Goal: Task Accomplishment & Management: Complete application form

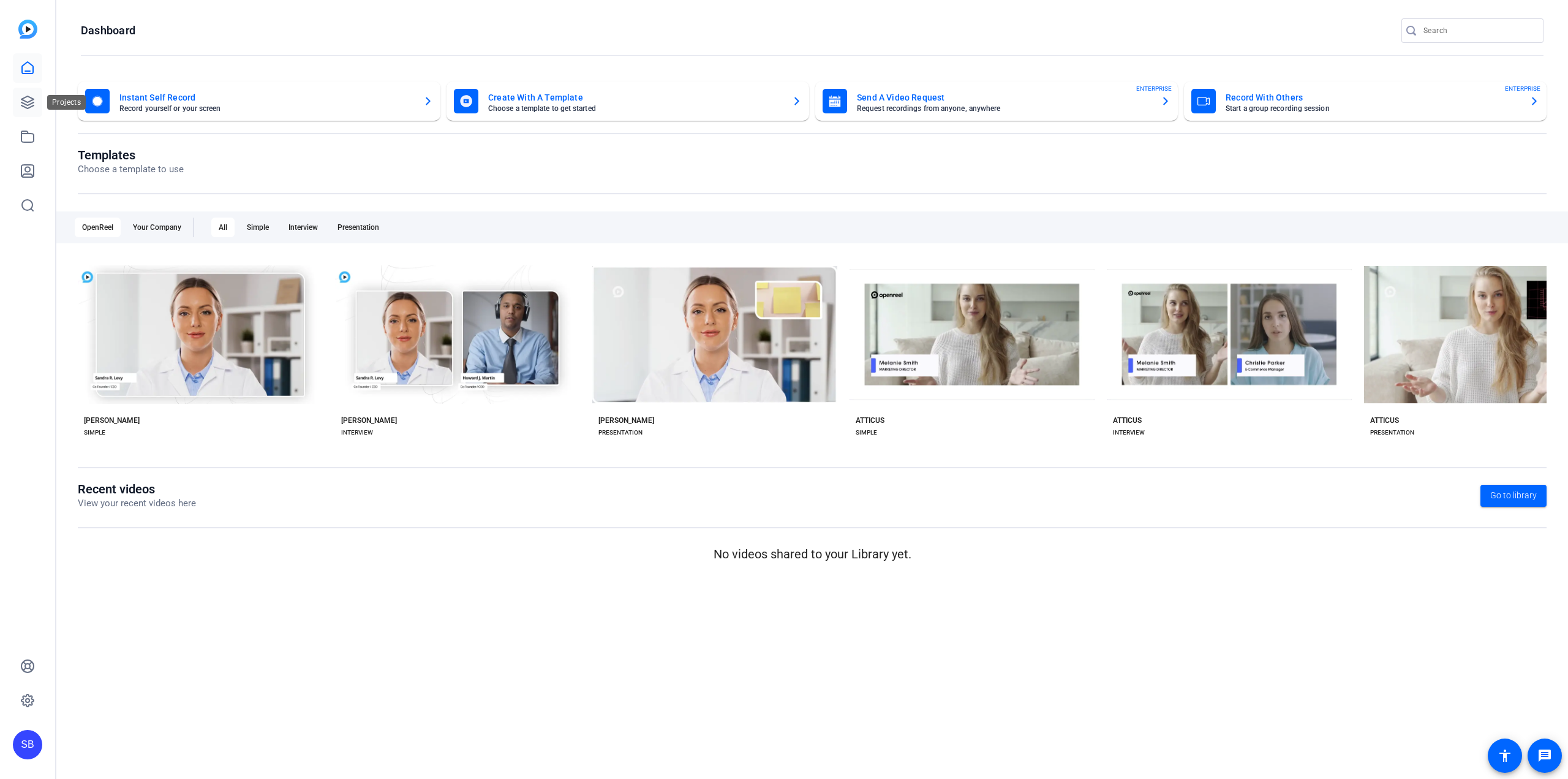
click at [37, 108] on link at bounding box center [28, 103] width 30 height 30
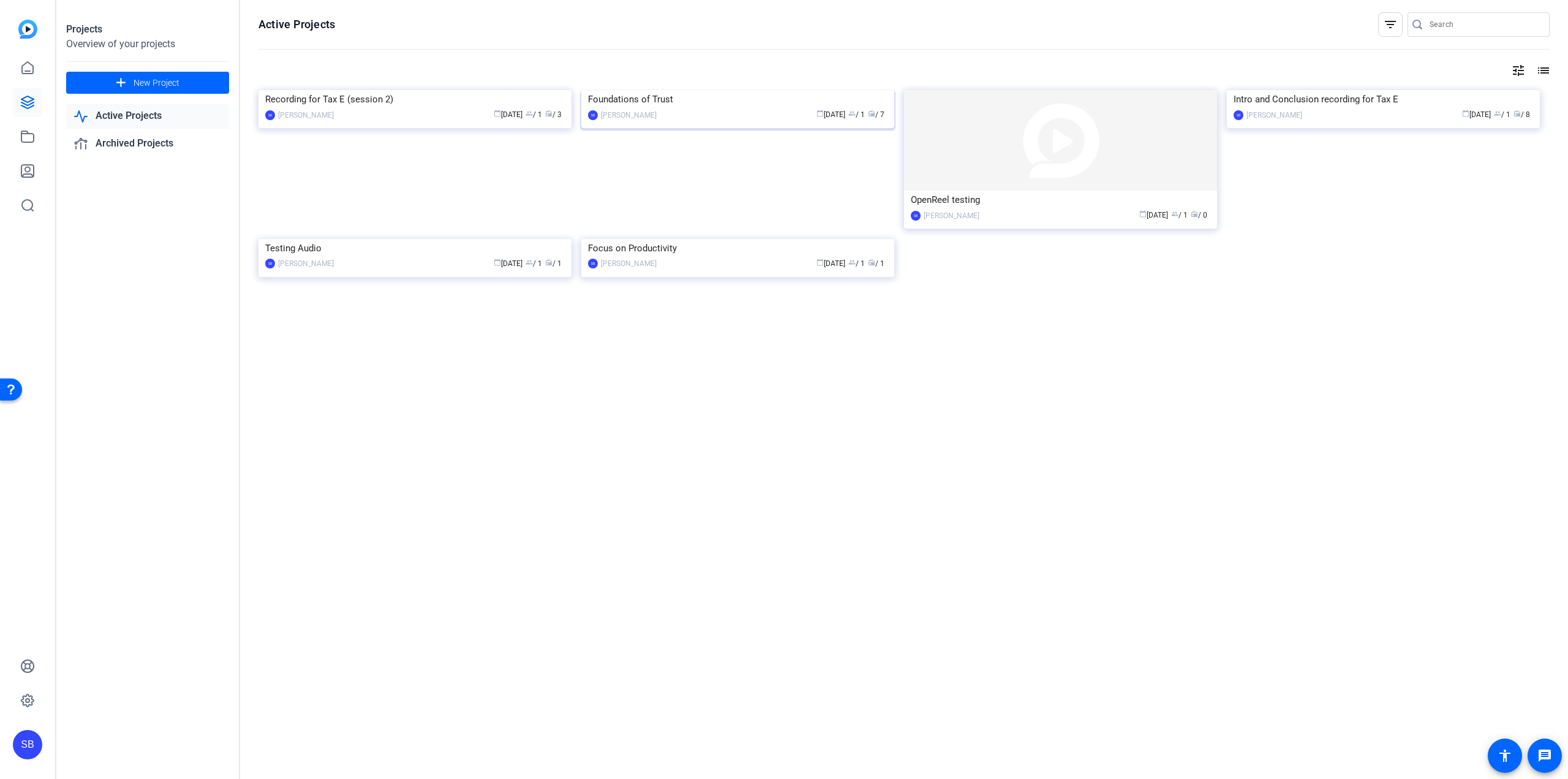
click at [753, 90] on img at bounding box center [737, 90] width 313 height 0
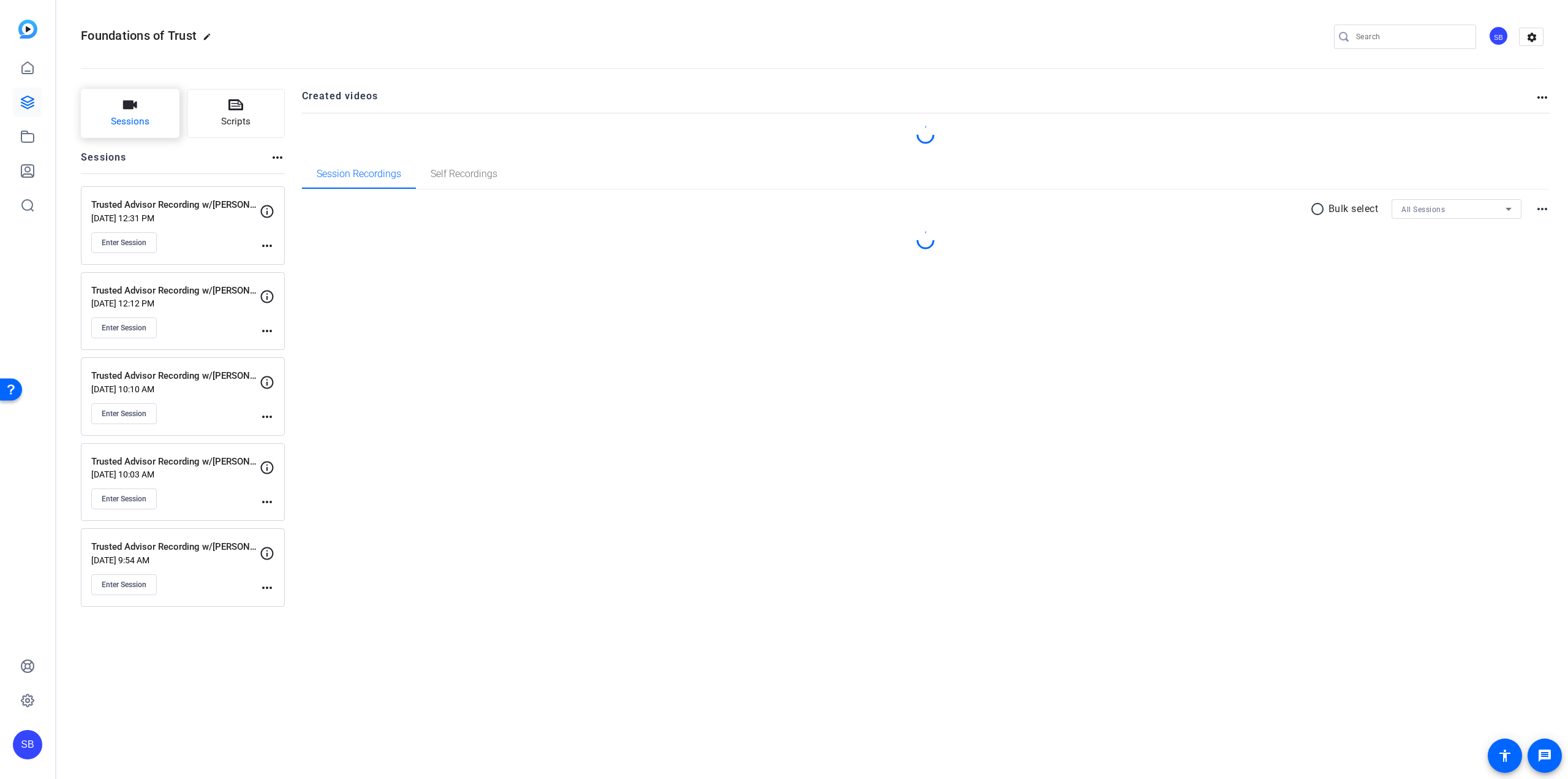
click at [144, 127] on span "Sessions" at bounding box center [130, 121] width 39 height 14
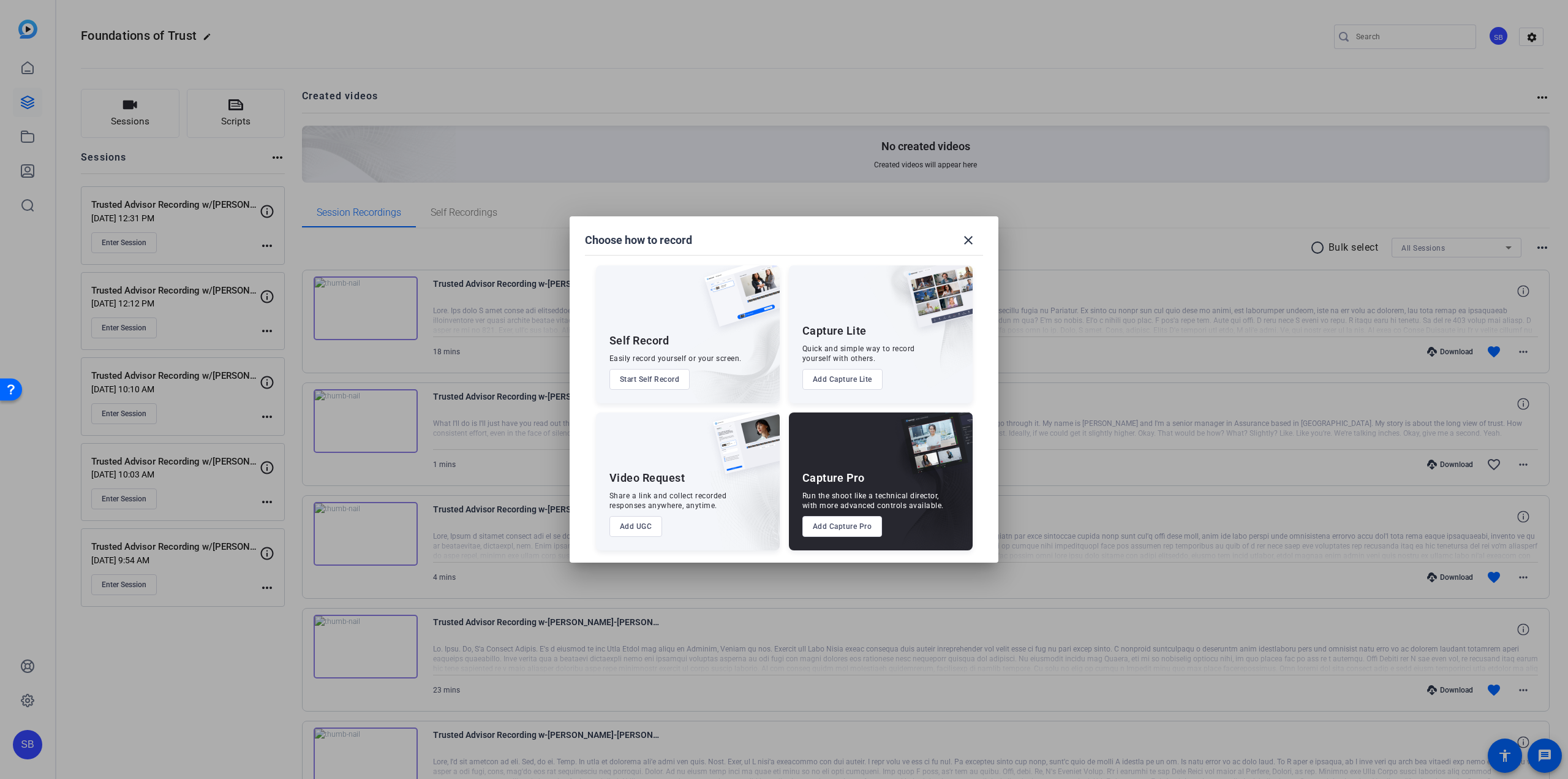
click at [825, 533] on button "Add Capture Pro" at bounding box center [843, 526] width 80 height 21
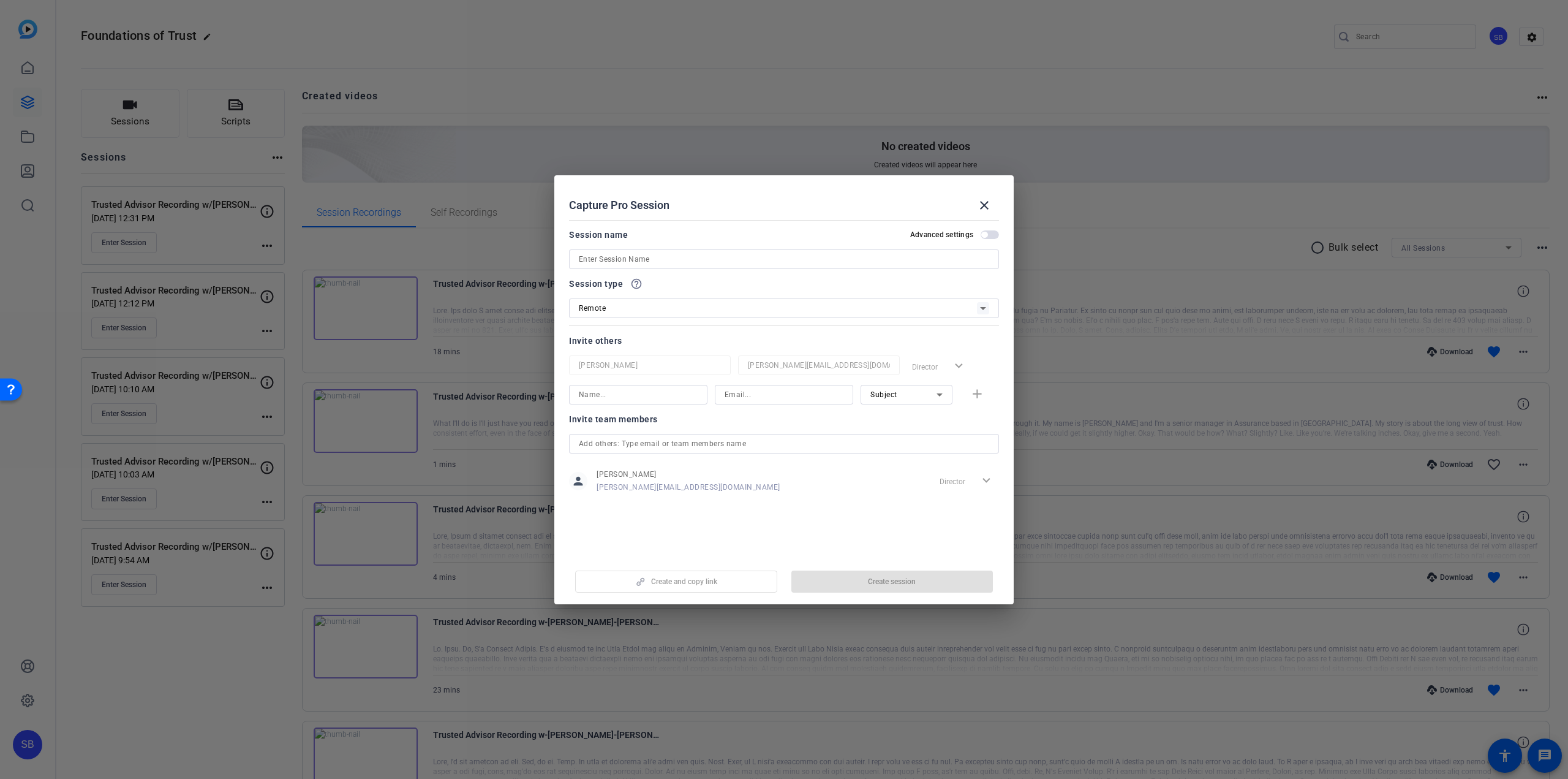
click at [639, 389] on input at bounding box center [638, 395] width 119 height 15
paste input "[PERSON_NAME][EMAIL_ADDRESS][PERSON_NAME][DOMAIN_NAME]"
type input "[PERSON_NAME][EMAIL_ADDRESS][PERSON_NAME][DOMAIN_NAME]"
click at [741, 399] on input at bounding box center [784, 395] width 119 height 15
paste input "[PERSON_NAME][EMAIL_ADDRESS][PERSON_NAME][DOMAIN_NAME]"
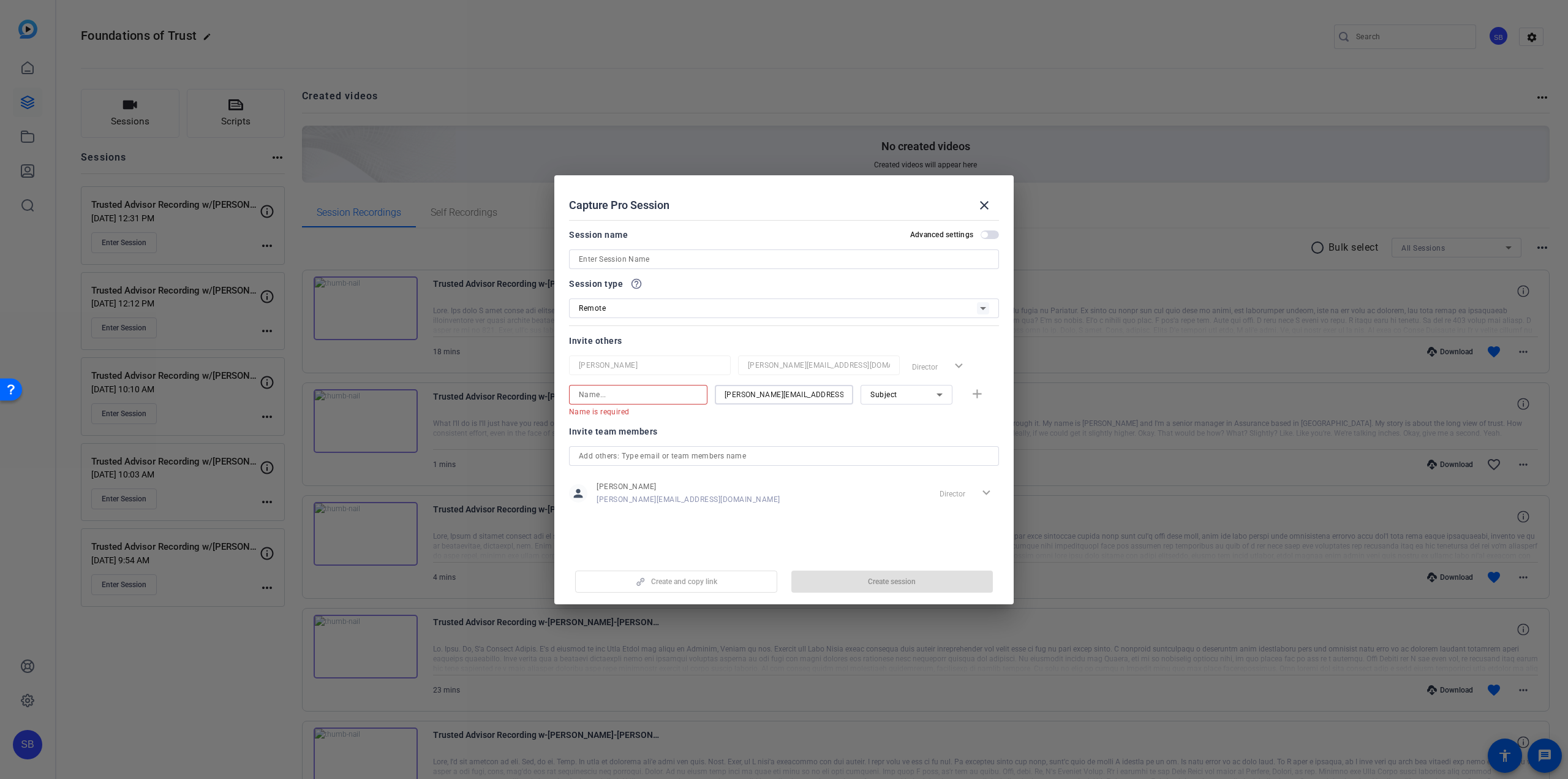
type input "[PERSON_NAME][EMAIL_ADDRESS][PERSON_NAME][DOMAIN_NAME]"
click at [668, 396] on input at bounding box center [638, 395] width 119 height 15
type input "[PERSON_NAME]"
click at [628, 257] on input at bounding box center [784, 260] width 410 height 15
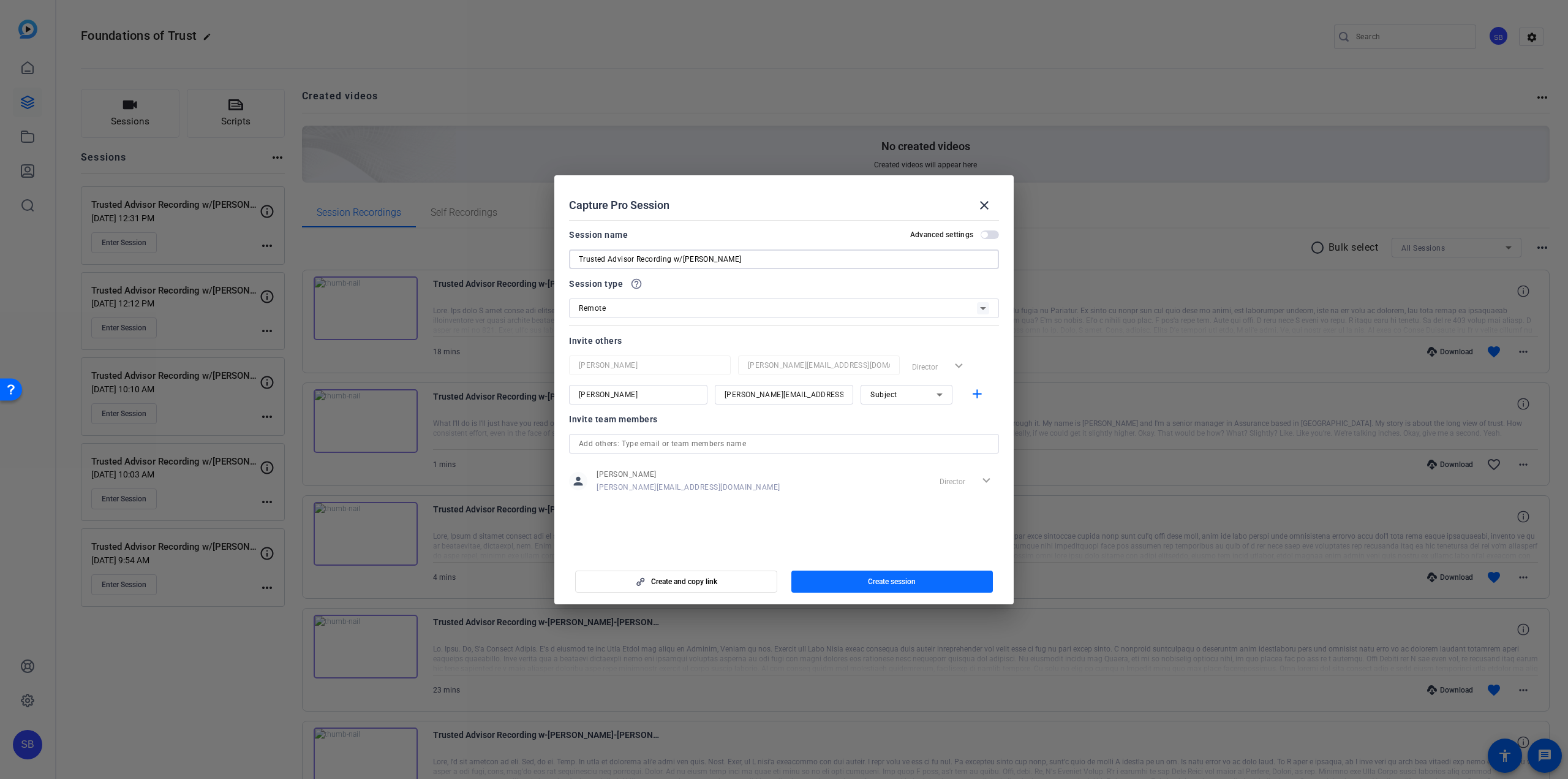
type input "Trusted Advisor Recording w/[PERSON_NAME]"
click at [871, 578] on span "Create session" at bounding box center [892, 581] width 48 height 10
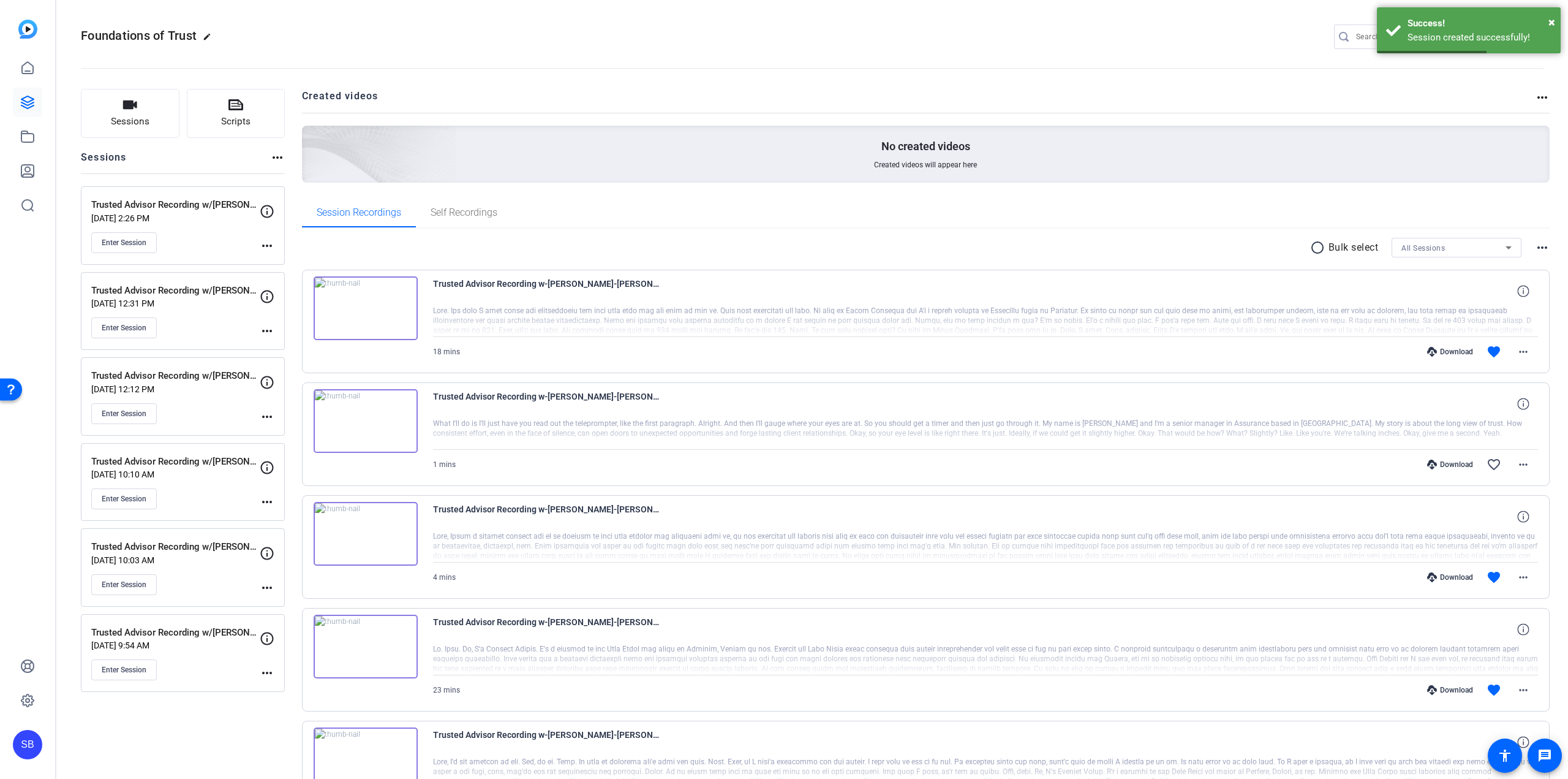
click at [268, 250] on mat-icon "more_horiz" at bounding box center [267, 246] width 15 height 15
click at [294, 257] on span "Edit Session" at bounding box center [298, 263] width 55 height 15
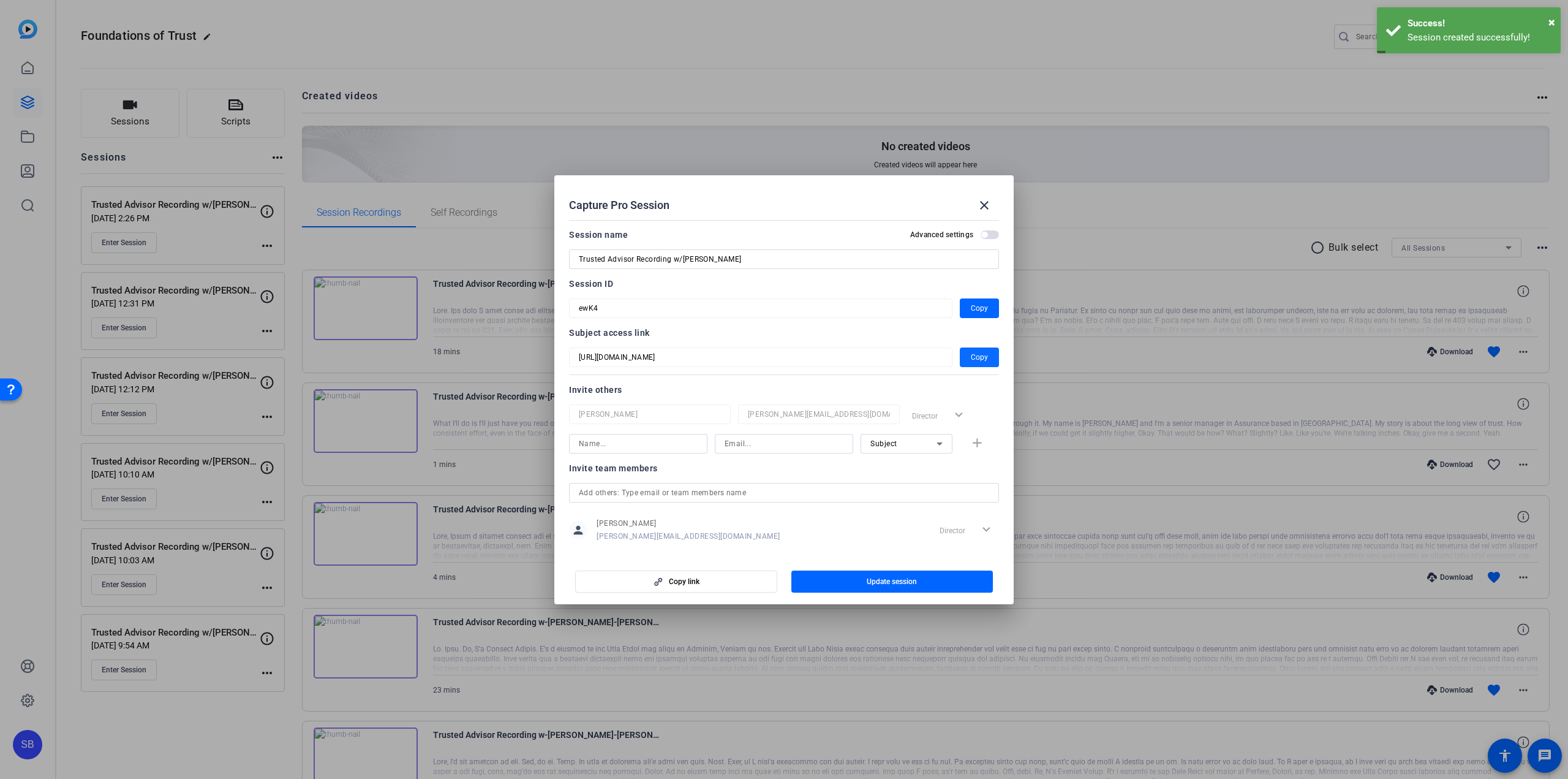
click at [978, 361] on span "Copy" at bounding box center [979, 358] width 18 height 15
click at [995, 201] on span at bounding box center [985, 205] width 30 height 30
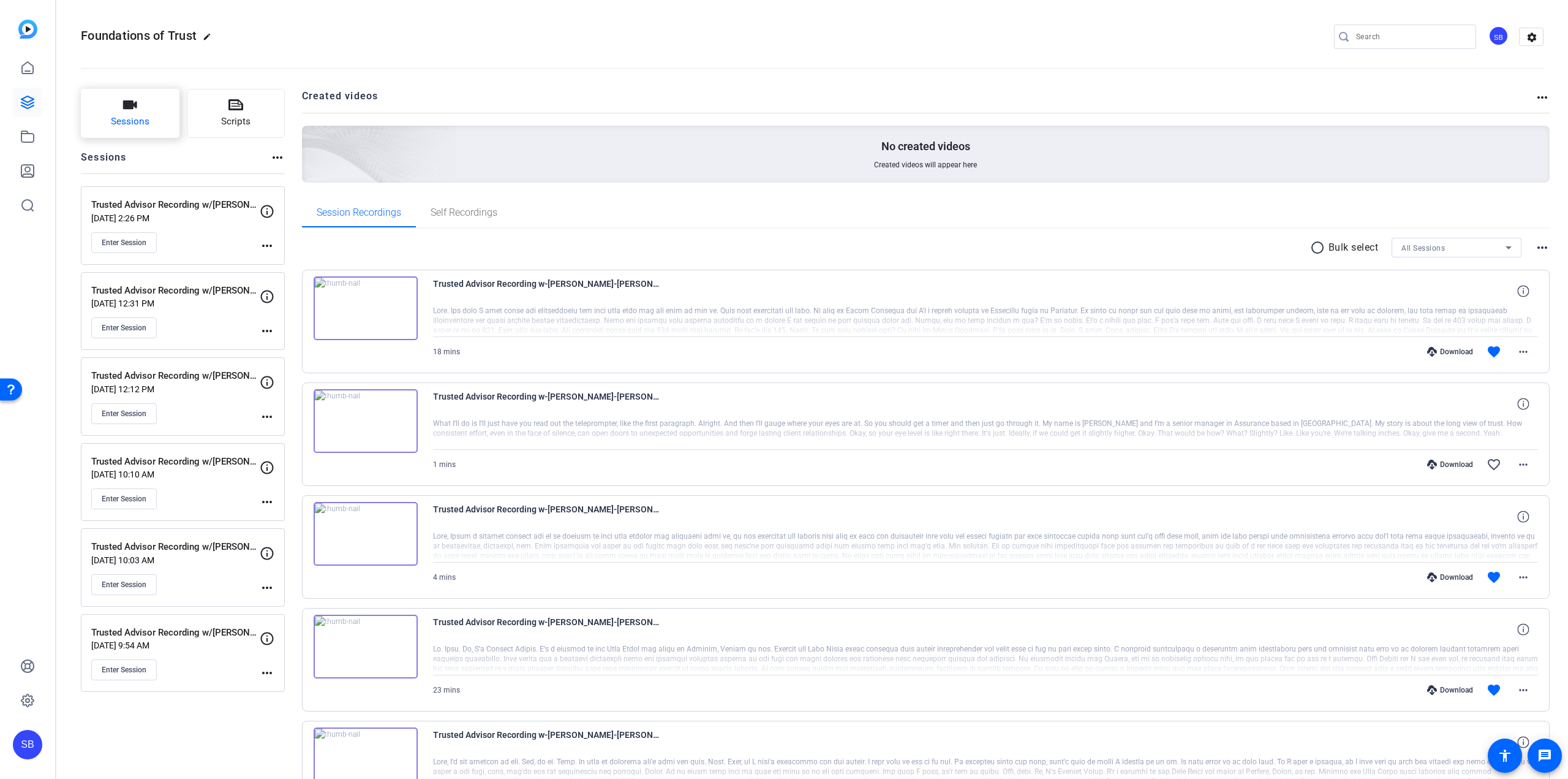
click at [112, 103] on button "Sessions" at bounding box center [130, 113] width 99 height 49
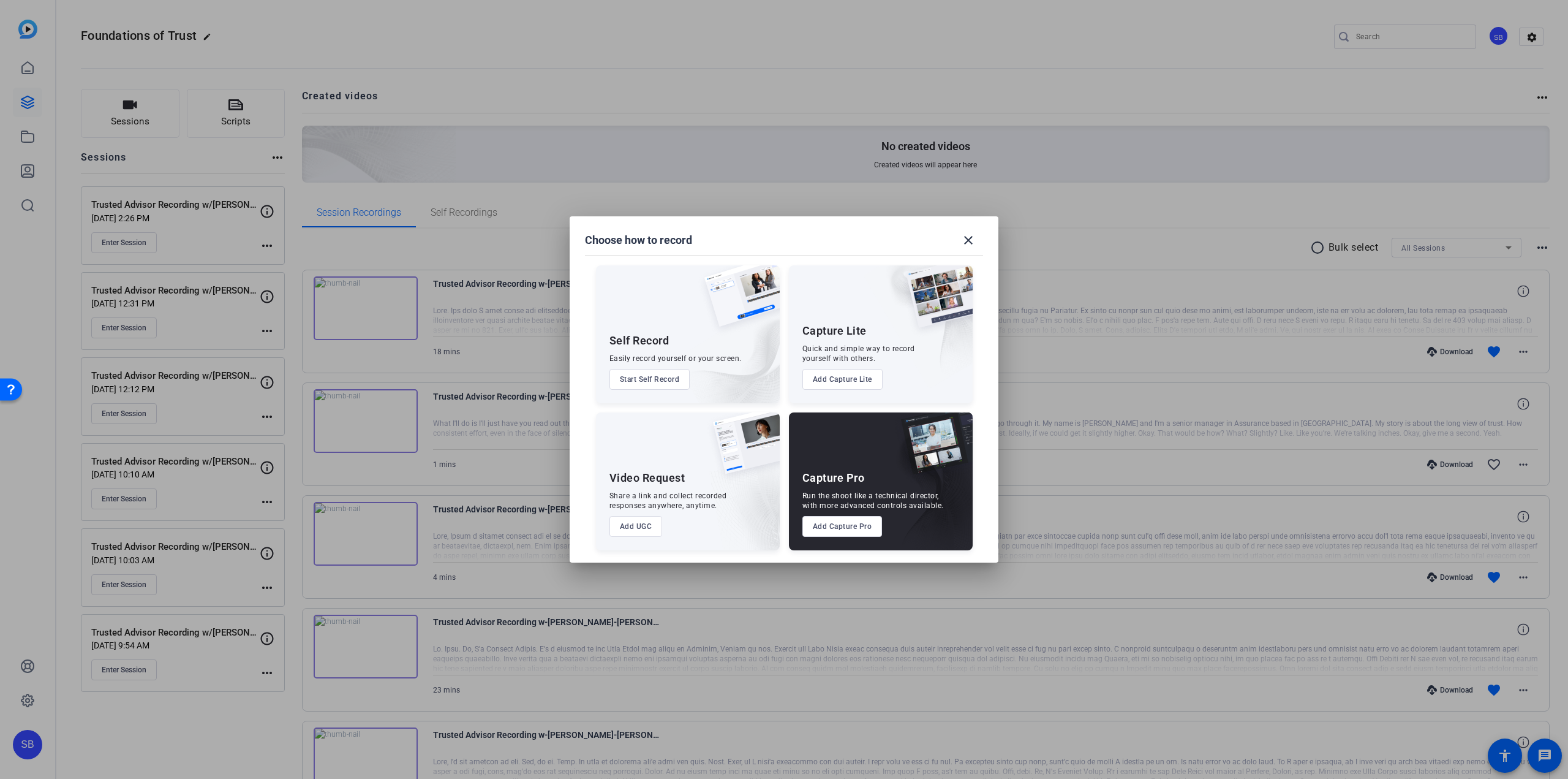
click at [848, 530] on button "Add Capture Pro" at bounding box center [843, 526] width 80 height 21
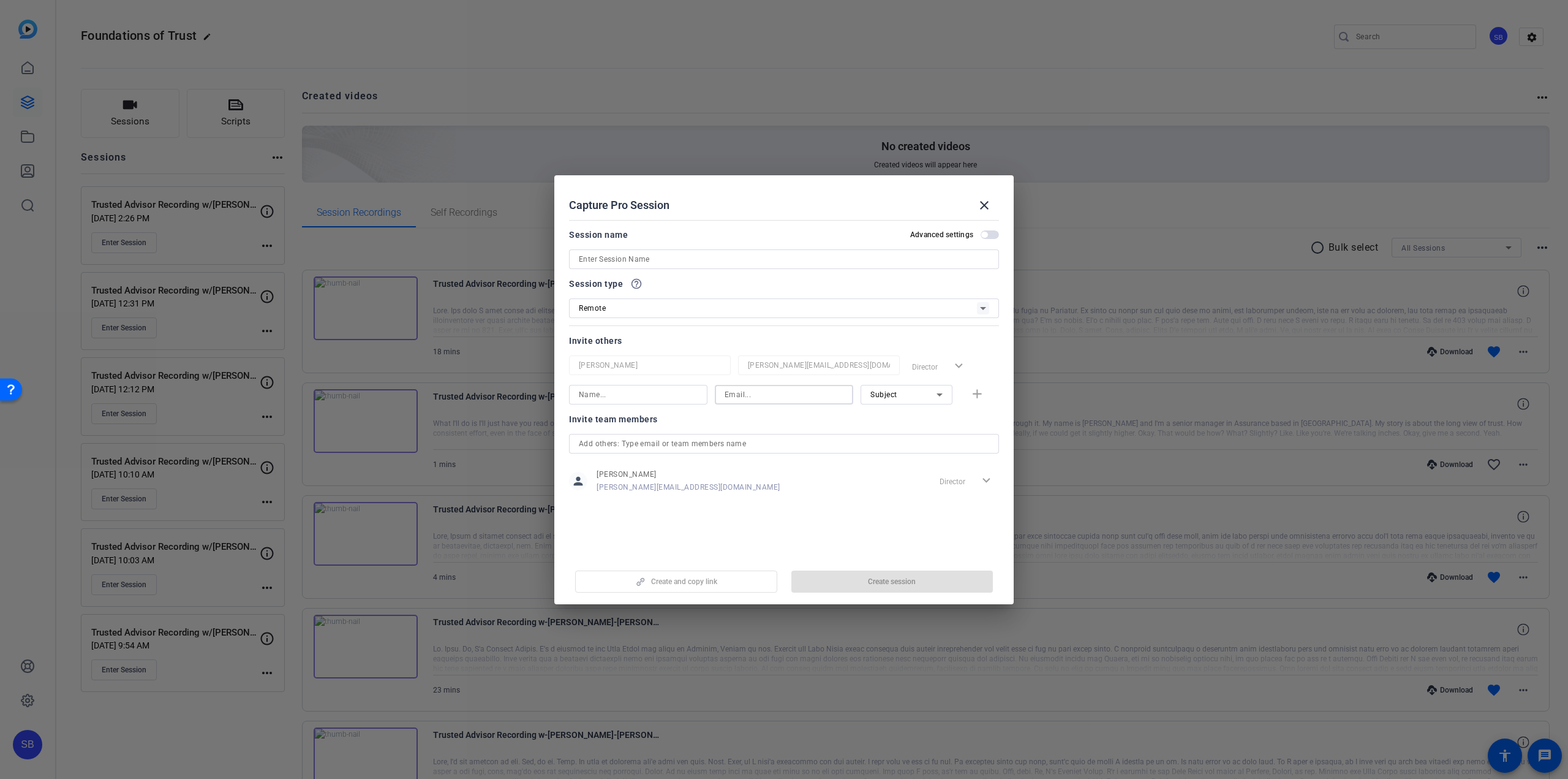
click at [737, 396] on input at bounding box center [784, 395] width 119 height 15
paste input "[PERSON_NAME] <[PERSON_NAME][EMAIL_ADDRESS][PERSON_NAME][DOMAIN_NAME]>"
drag, startPoint x: 764, startPoint y: 395, endPoint x: 675, endPoint y: 394, distance: 89.0
click at [675, 394] on div "[PERSON_NAME] <[PERSON_NAME][EMAIL_ADDRESS][PERSON_NAME][DOMAIN_NAME]> Subject …" at bounding box center [784, 394] width 430 height 19
type input "[PERSON_NAME] <[PERSON_NAME][EMAIL_ADDRESS][PERSON_NAME][DOMAIN_NAME]>"
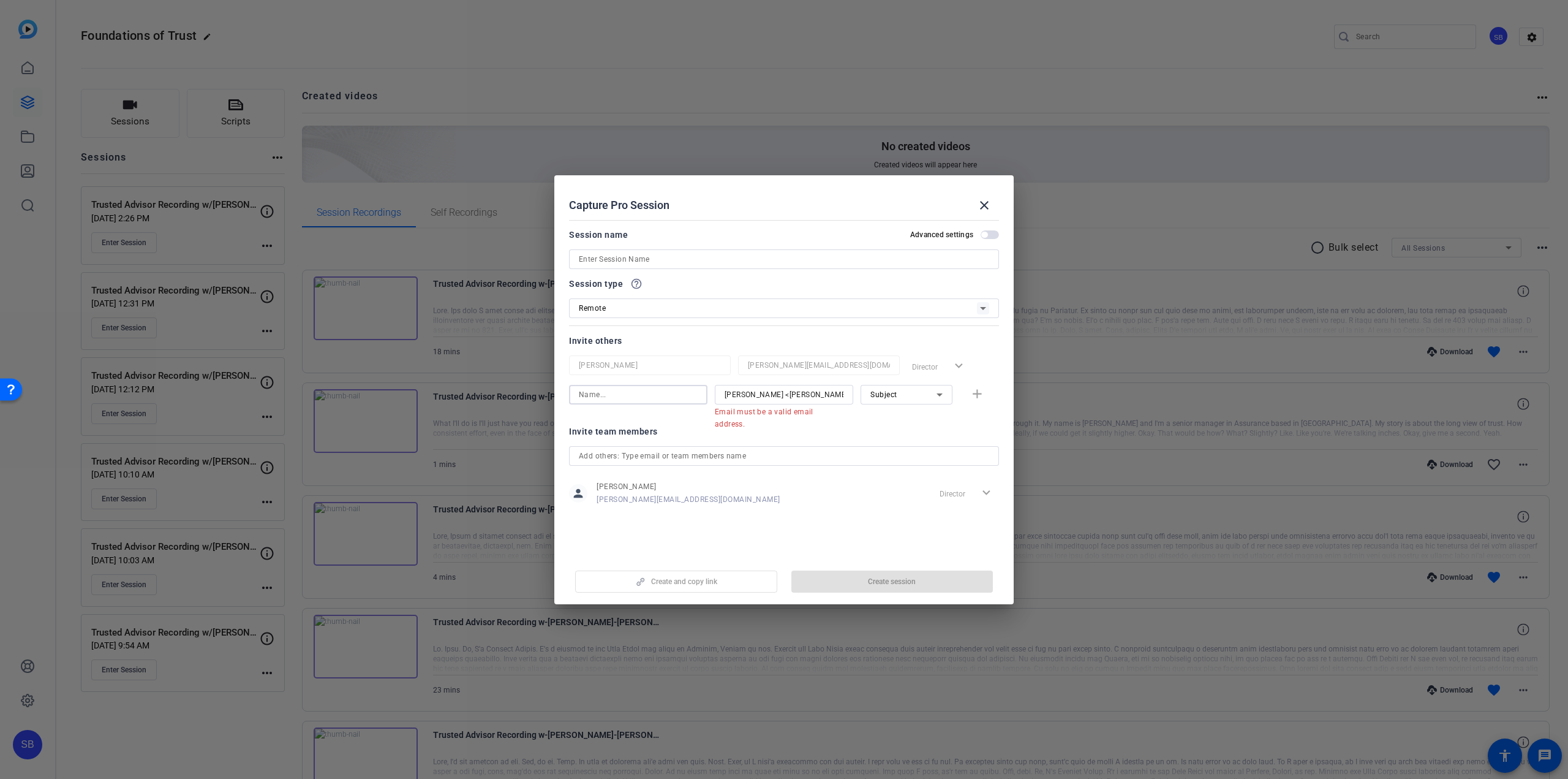
click at [626, 394] on input at bounding box center [638, 395] width 119 height 15
paste input "[PERSON_NAME] <"
type input "[PERSON_NAME]"
drag, startPoint x: 774, startPoint y: 393, endPoint x: 688, endPoint y: 396, distance: 86.1
click at [688, 396] on div "[PERSON_NAME] [PERSON_NAME] <[PERSON_NAME][EMAIL_ADDRESS][PERSON_NAME][DOMAIN_N…" at bounding box center [784, 400] width 430 height 31
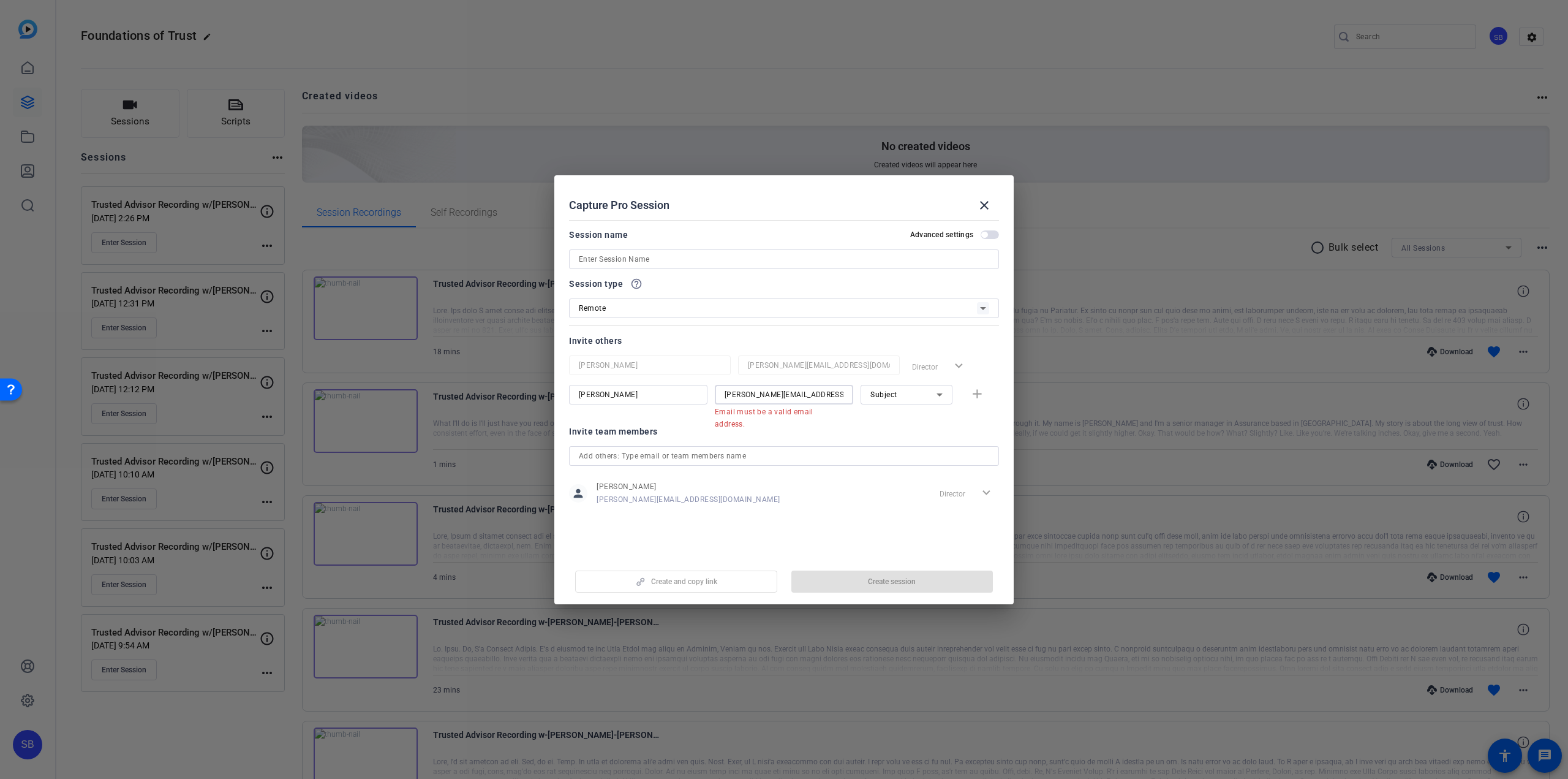
drag, startPoint x: 813, startPoint y: 394, endPoint x: 801, endPoint y: 396, distance: 12.2
click at [801, 396] on input "[PERSON_NAME][EMAIL_ADDRESS][PERSON_NAME][DOMAIN_NAME]>" at bounding box center [784, 395] width 119 height 15
type input "[PERSON_NAME][EMAIL_ADDRESS][PERSON_NAME][DOMAIN_NAME]"
click at [626, 265] on input at bounding box center [784, 260] width 410 height 15
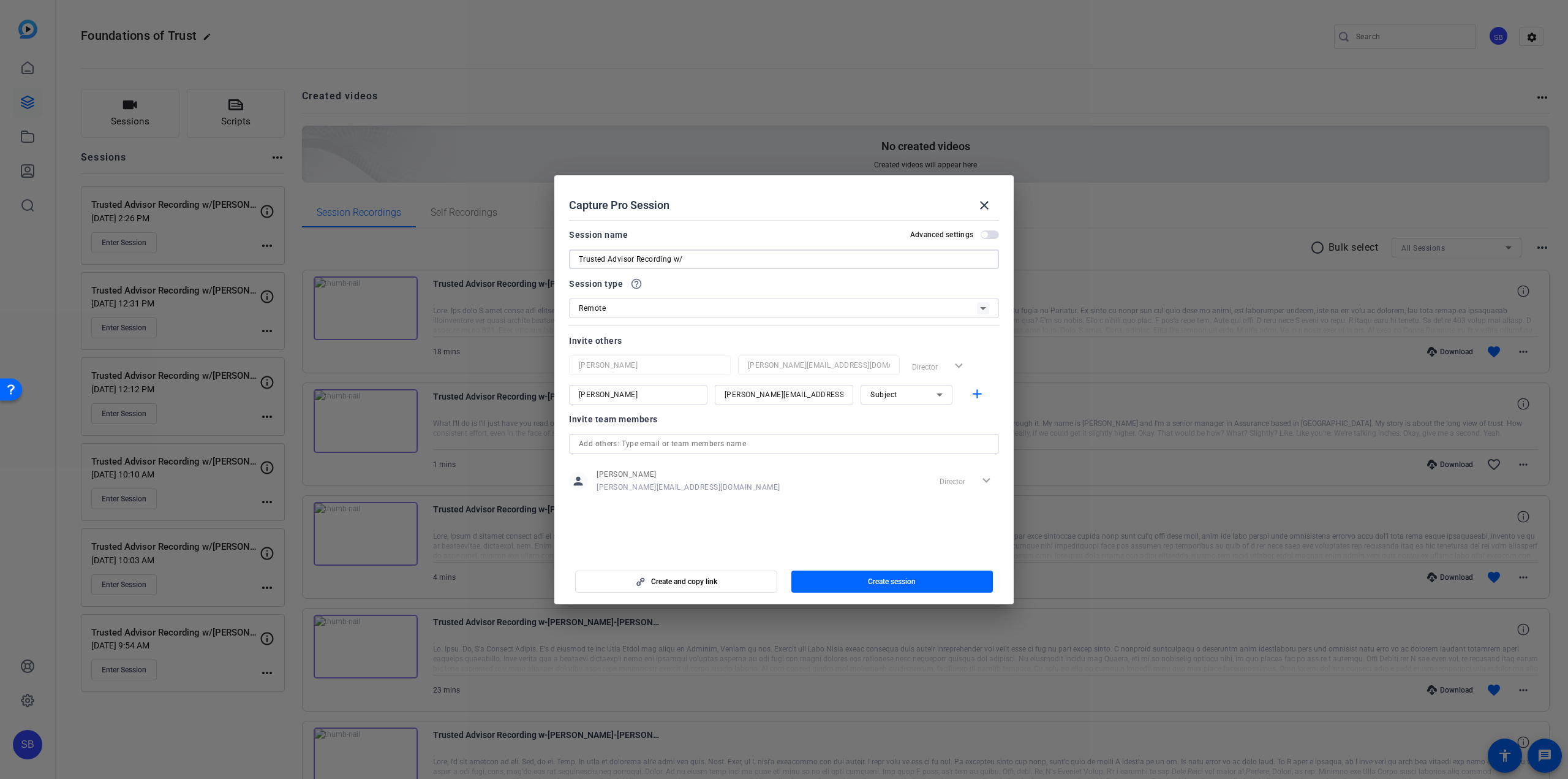
paste input "[PERSON_NAME] <"
type input "Trusted Advisor Recording w/[PERSON_NAME]"
click at [918, 576] on span "button" at bounding box center [893, 581] width 202 height 30
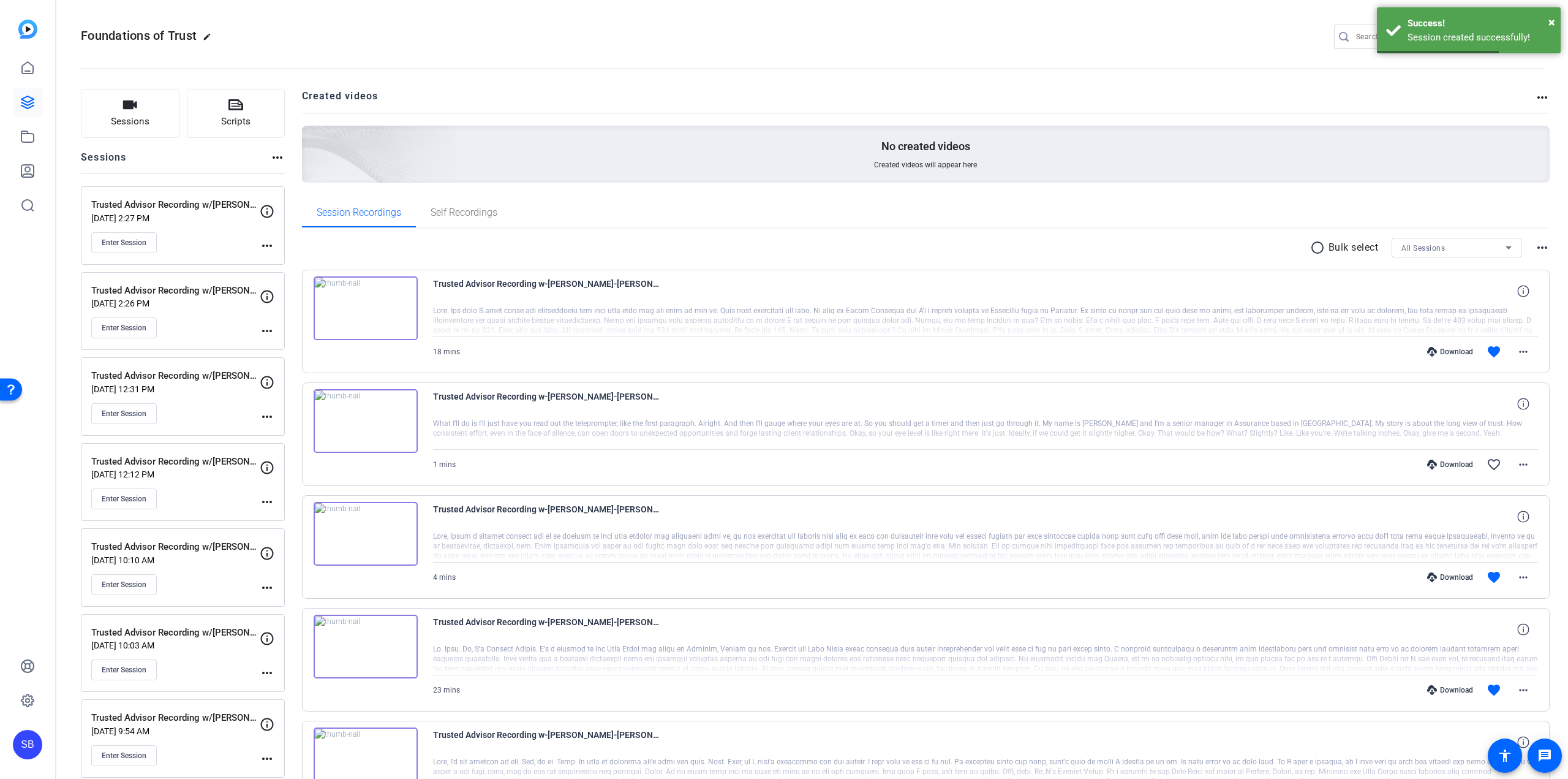
click at [264, 248] on mat-icon "more_horiz" at bounding box center [267, 246] width 15 height 15
click at [273, 259] on span "Edit Session" at bounding box center [298, 263] width 55 height 15
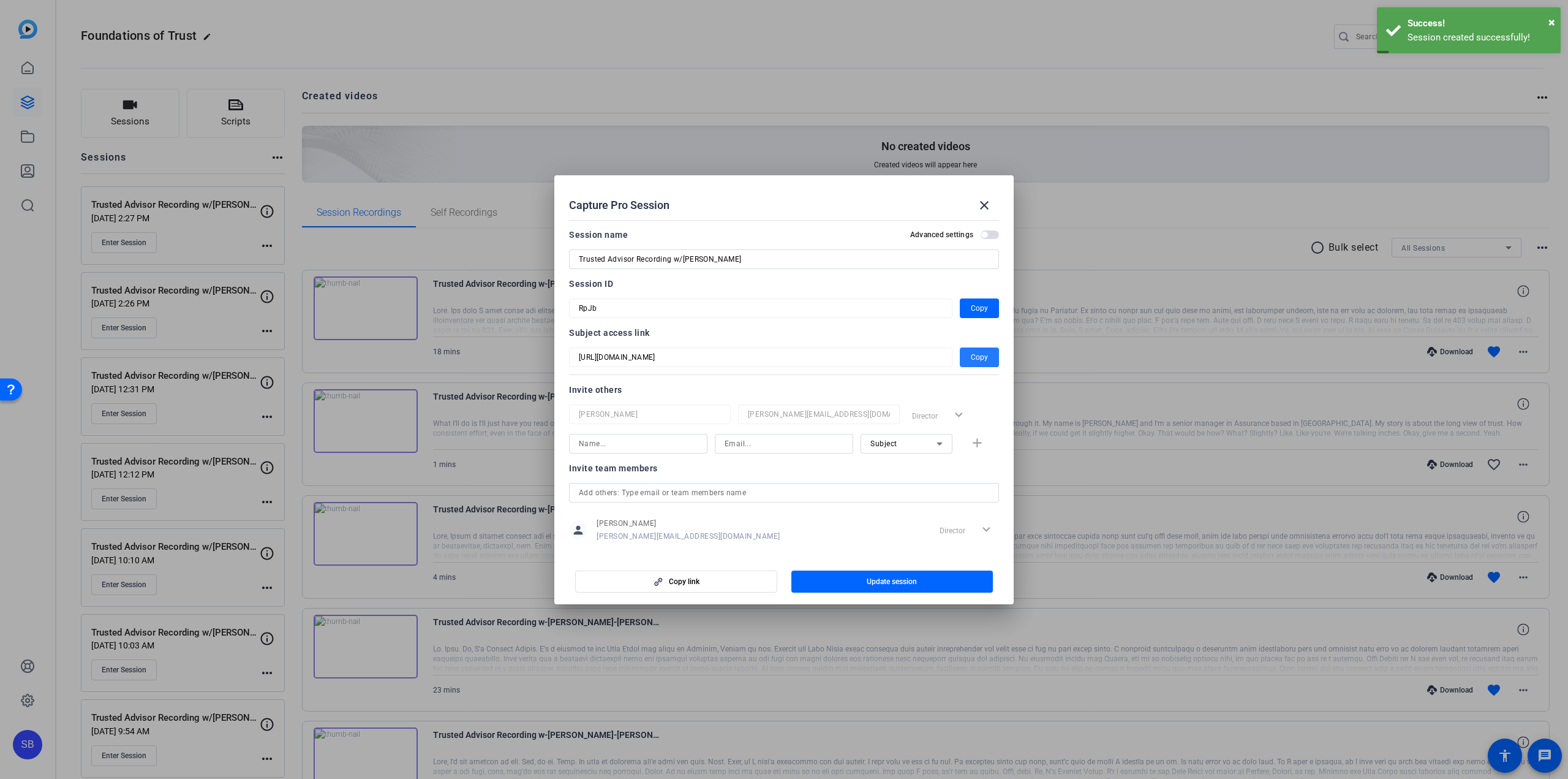
click at [972, 361] on span "Copy" at bounding box center [979, 358] width 18 height 15
click at [964, 354] on span "button" at bounding box center [979, 358] width 39 height 30
click at [985, 202] on mat-icon "close" at bounding box center [985, 205] width 15 height 15
